Goal: Task Accomplishment & Management: Complete application form

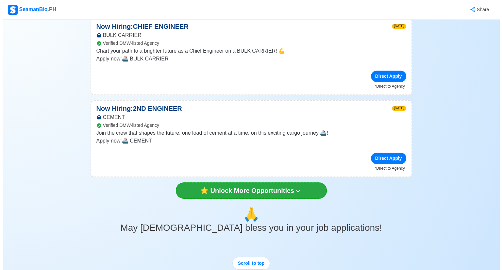
scroll to position [1510, 0]
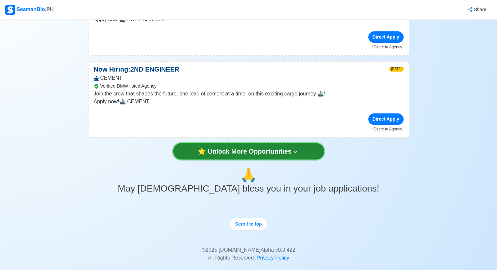
click at [254, 143] on button "⭐️ Unlock More Opportunities" at bounding box center [248, 151] width 151 height 16
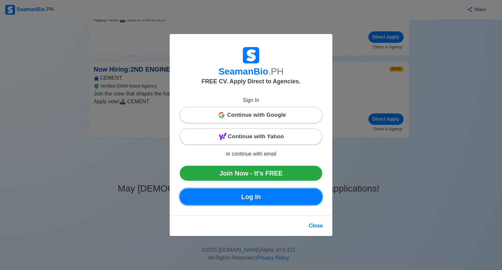
click at [270, 196] on link "Log In" at bounding box center [251, 197] width 142 height 16
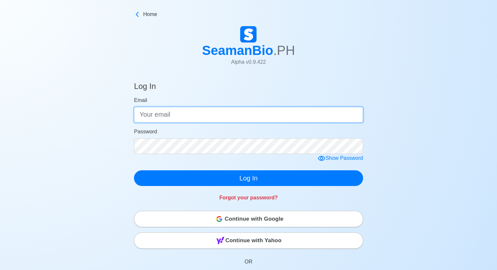
type input "[EMAIL_ADDRESS][DOMAIN_NAME]"
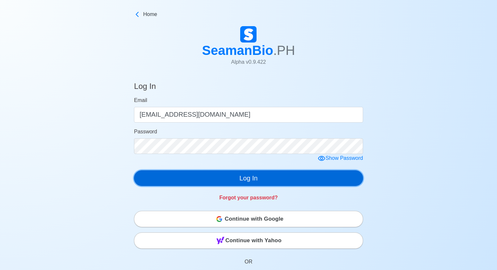
click at [261, 178] on button "Log In" at bounding box center [248, 178] width 229 height 16
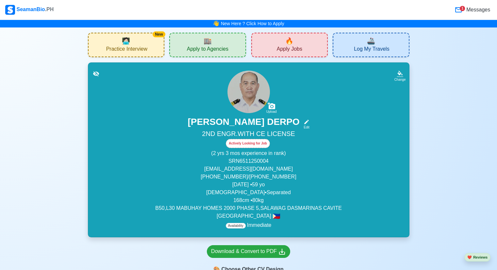
click at [291, 52] on span "Apply Jobs" at bounding box center [289, 50] width 25 height 8
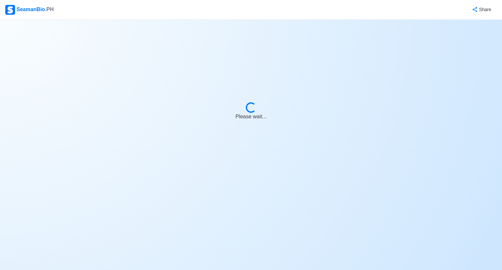
select select "2nd Engineer"
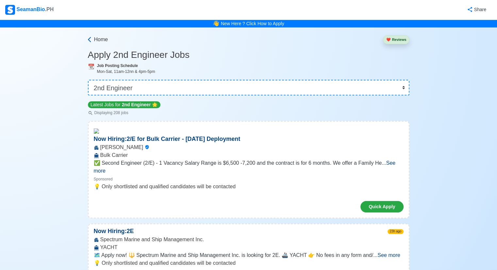
click at [92, 39] on icon at bounding box center [89, 39] width 7 height 7
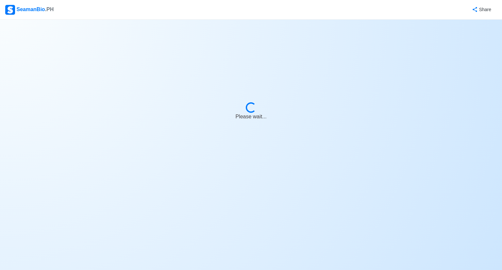
select select "2nd Engineer"
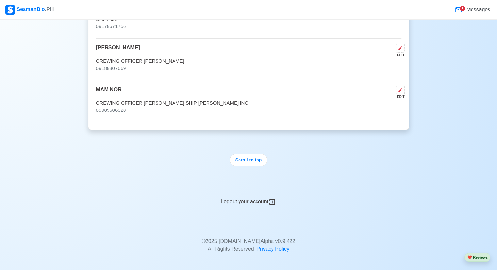
scroll to position [4443, 0]
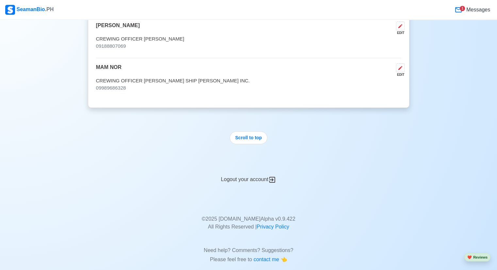
click at [252, 168] on div "Logout your account" at bounding box center [249, 176] width 322 height 16
